Goal: Navigation & Orientation: Find specific page/section

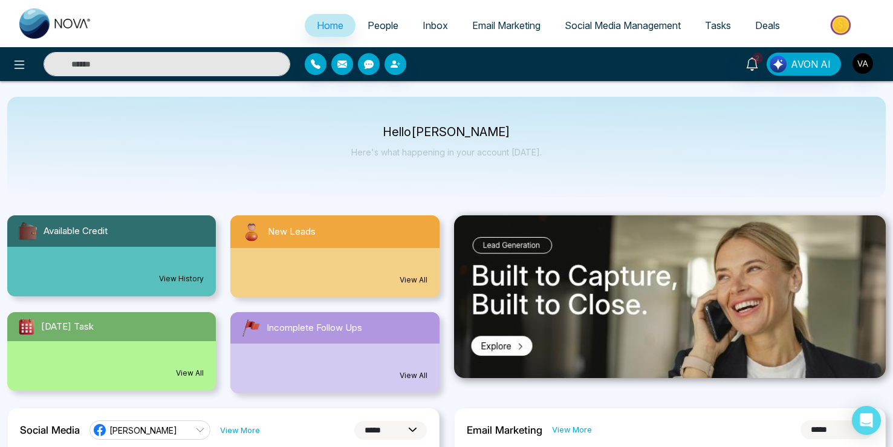
select select "*"
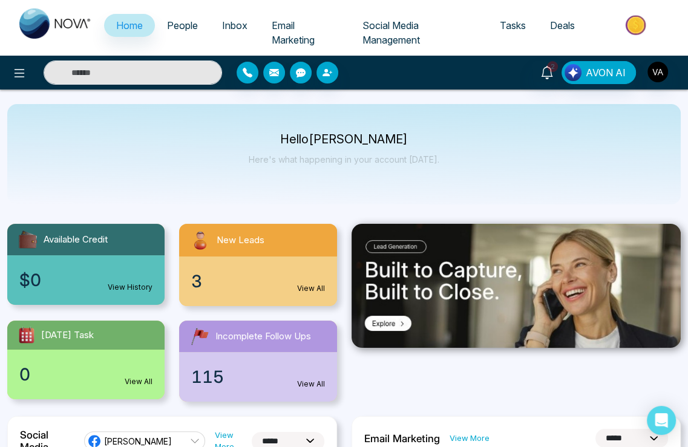
click at [84, 122] on div "Hello [PERSON_NAME] Admin Here's what happening in your account [DATE]." at bounding box center [343, 154] width 673 height 100
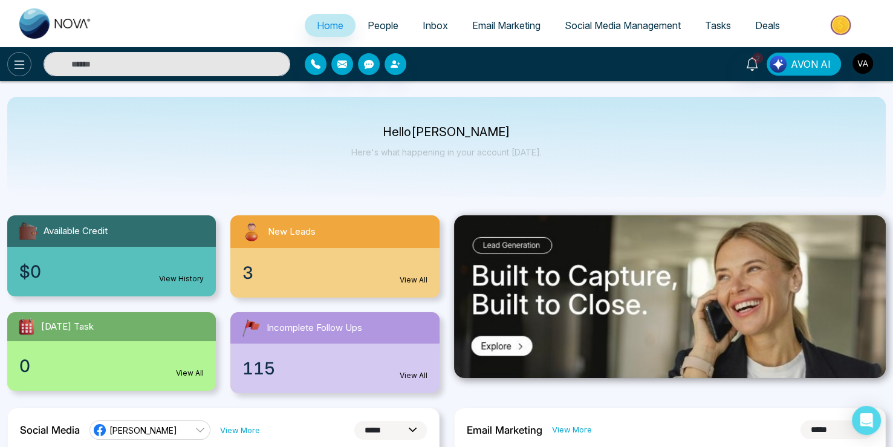
click at [11, 68] on button at bounding box center [19, 64] width 24 height 24
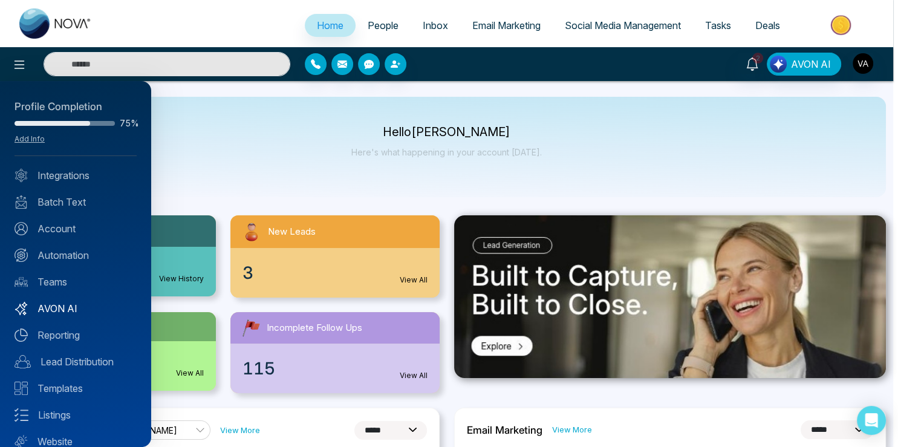
click at [59, 306] on link "AVON AI" at bounding box center [76, 308] width 122 height 15
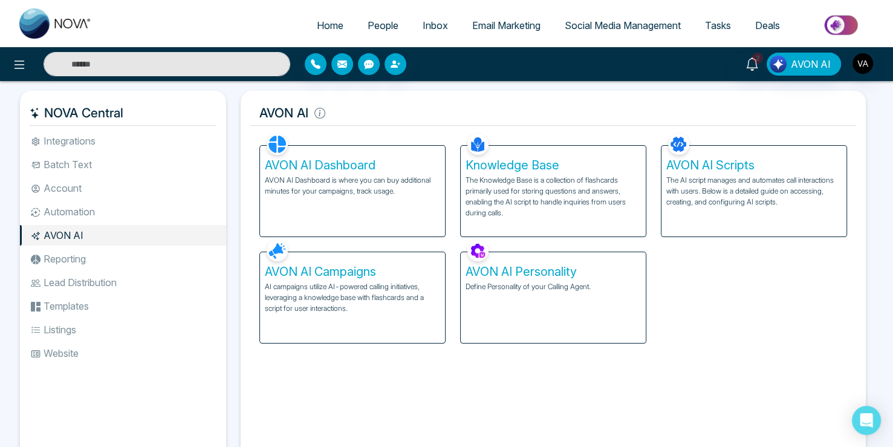
click at [357, 300] on p "AI campaigns utilize AI-powered calling initiatives, leveraging a knowledge bas…" at bounding box center [352, 297] width 175 height 33
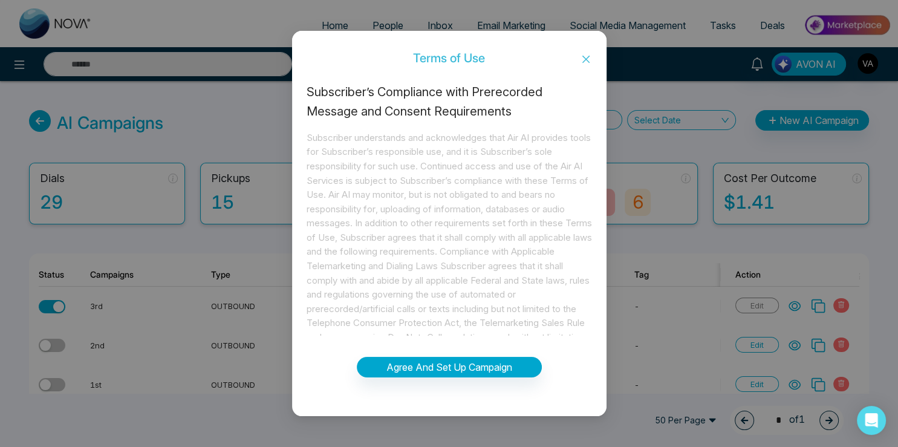
click at [582, 60] on icon "close" at bounding box center [586, 59] width 10 height 10
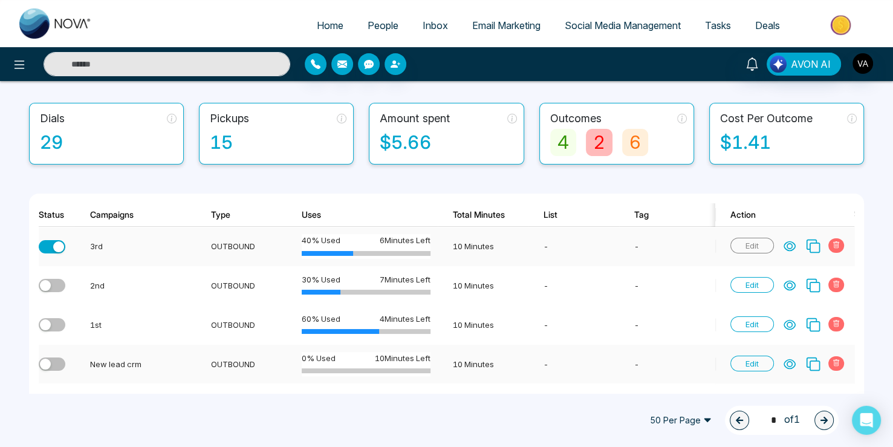
scroll to position [128, 0]
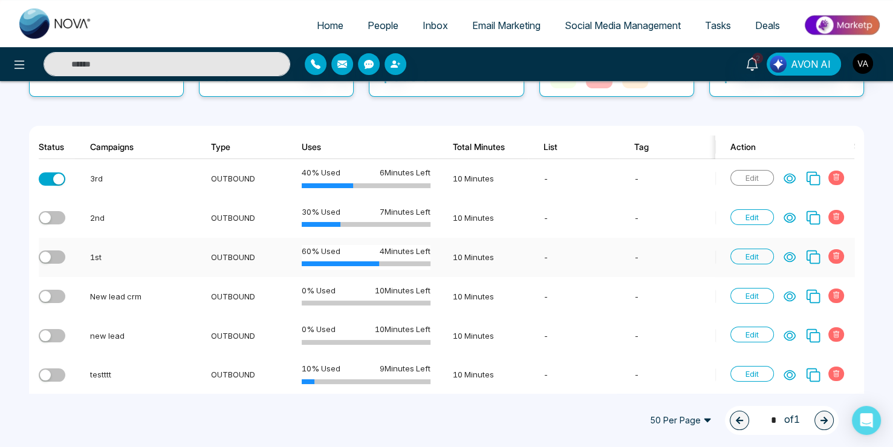
click at [790, 257] on icon at bounding box center [790, 257] width 12 height 12
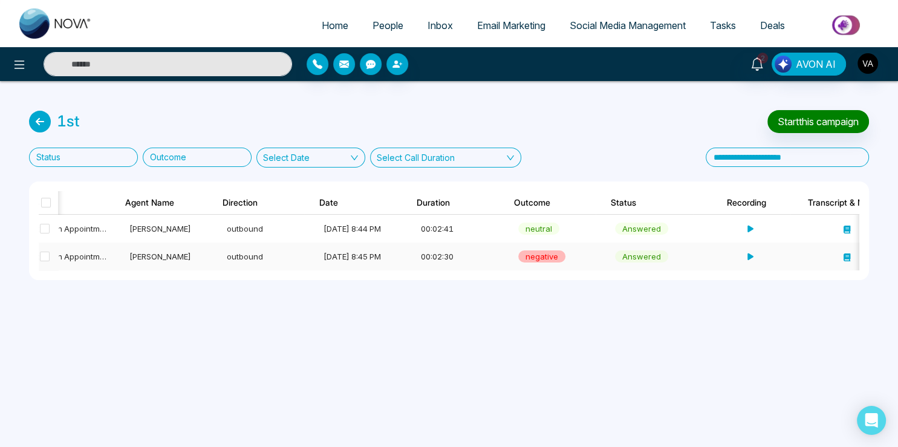
scroll to position [0, 239]
click at [842, 260] on icon at bounding box center [843, 257] width 8 height 8
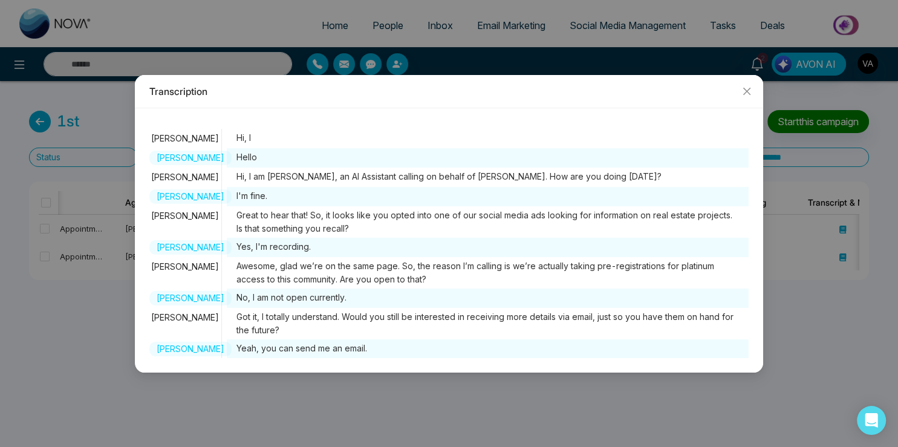
scroll to position [230, 0]
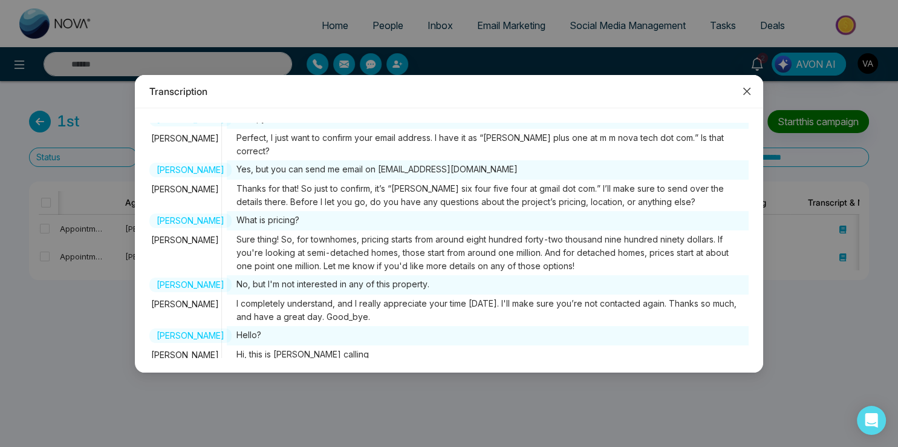
click at [741, 89] on span "Close" at bounding box center [747, 91] width 33 height 33
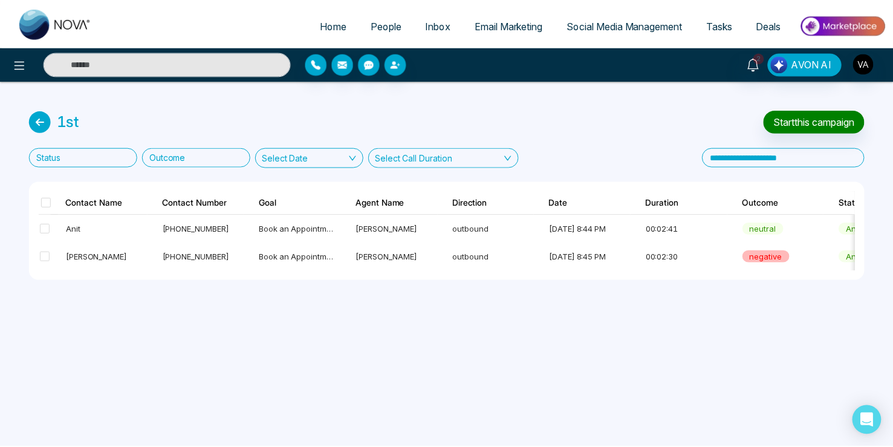
scroll to position [0, 0]
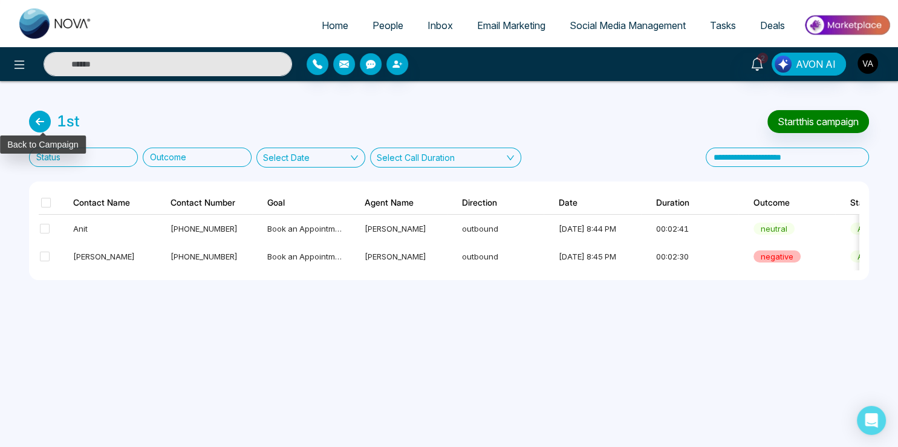
click at [45, 120] on icon at bounding box center [40, 122] width 22 height 22
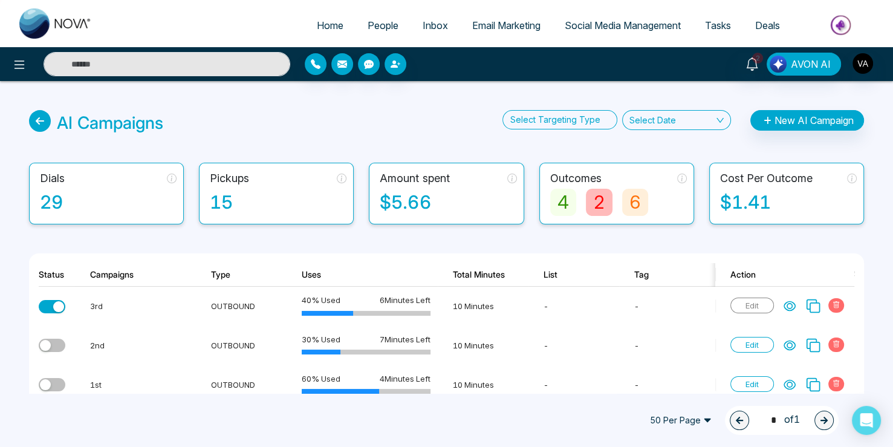
click at [513, 25] on span "Email Marketing" at bounding box center [506, 25] width 68 height 12
